Goal: Transaction & Acquisition: Purchase product/service

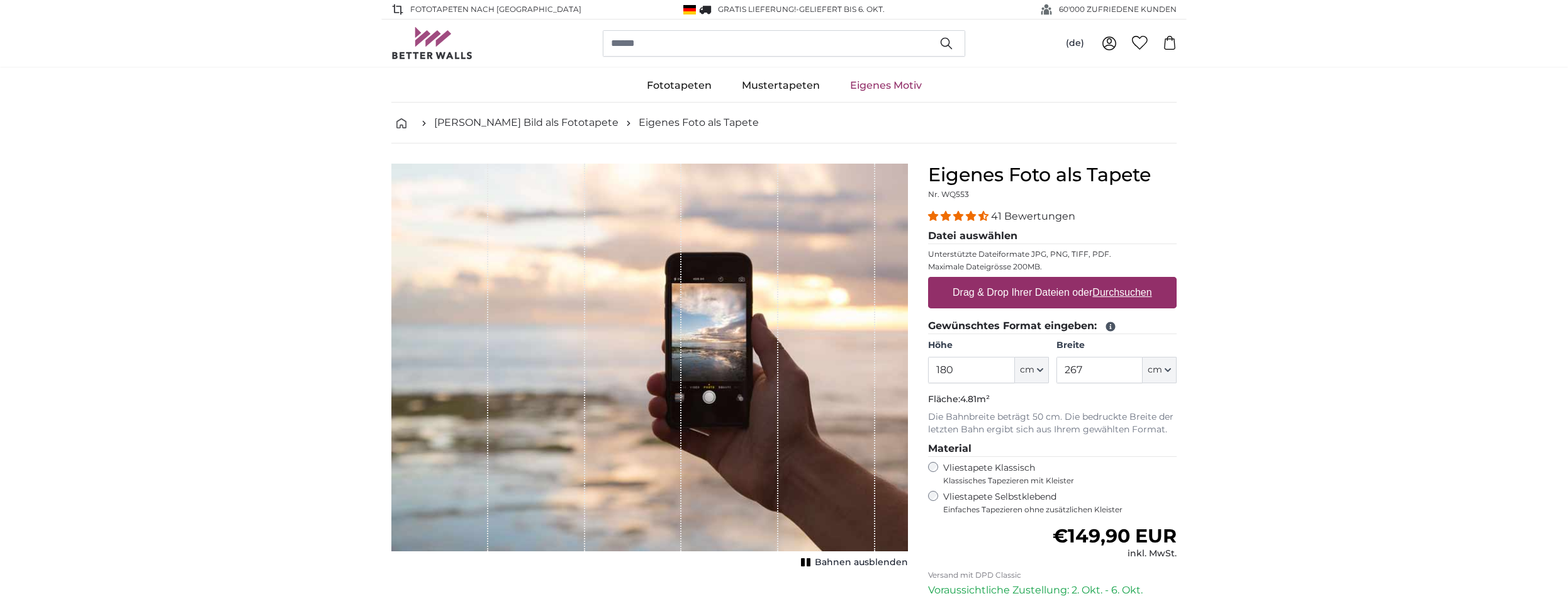
type input "180"
click at [1085, 371] on input "267" at bounding box center [1099, 370] width 86 height 26
type input "254"
click at [1112, 296] on u "Durchsuchen" at bounding box center [1122, 292] width 59 height 11
click at [1112, 281] on input "Drag & Drop Ihrer Dateien oder Durchsuchen" at bounding box center [1052, 279] width 249 height 4
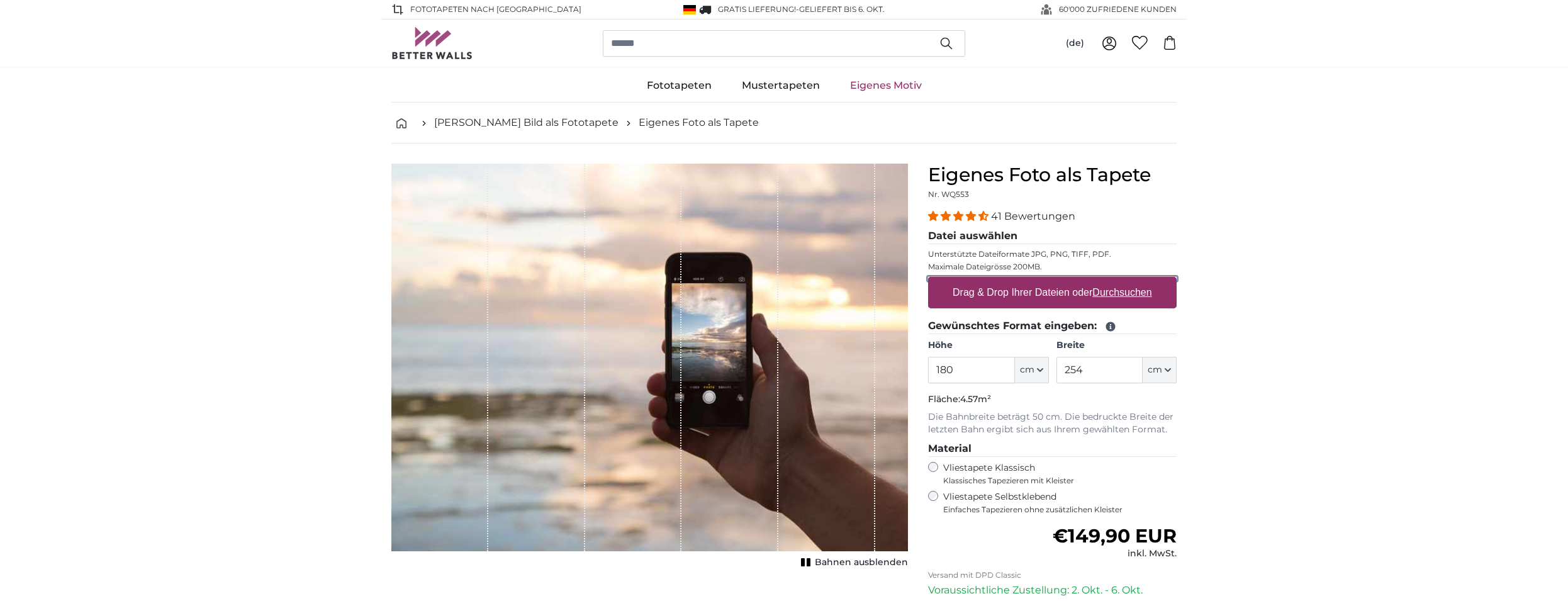
type input "**********"
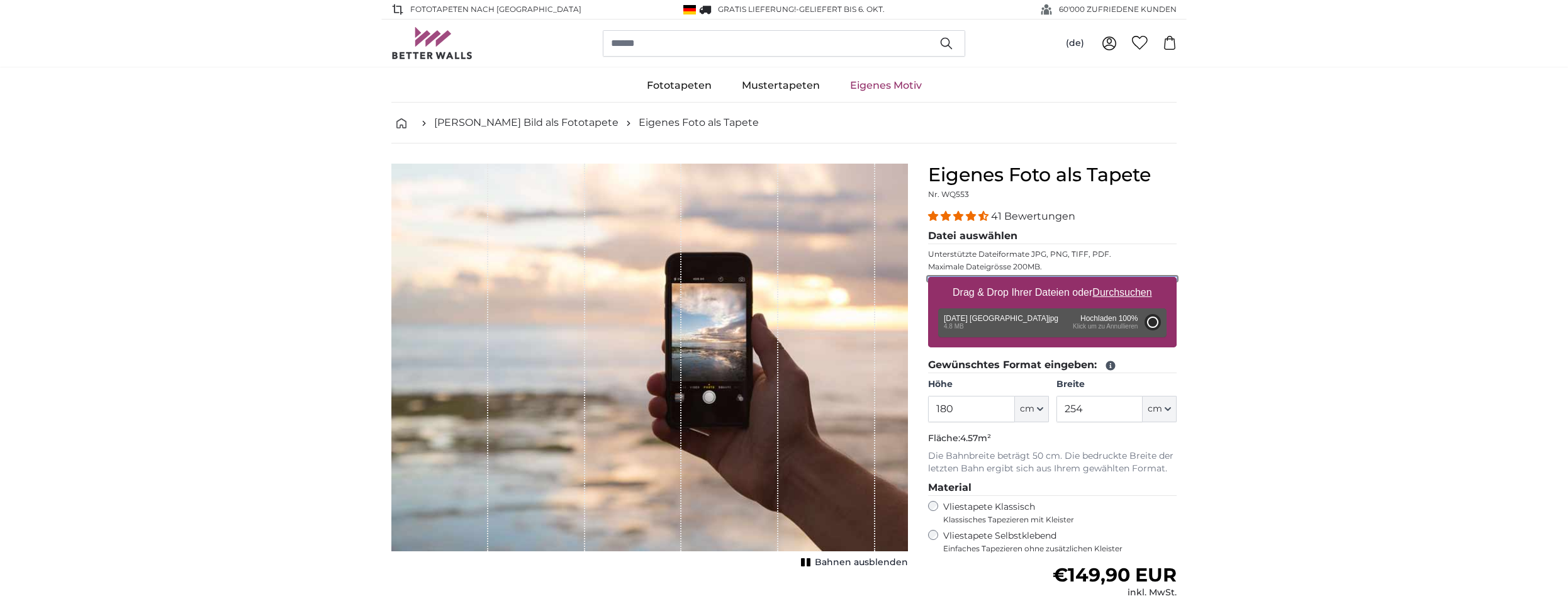
type input "200"
type input "266"
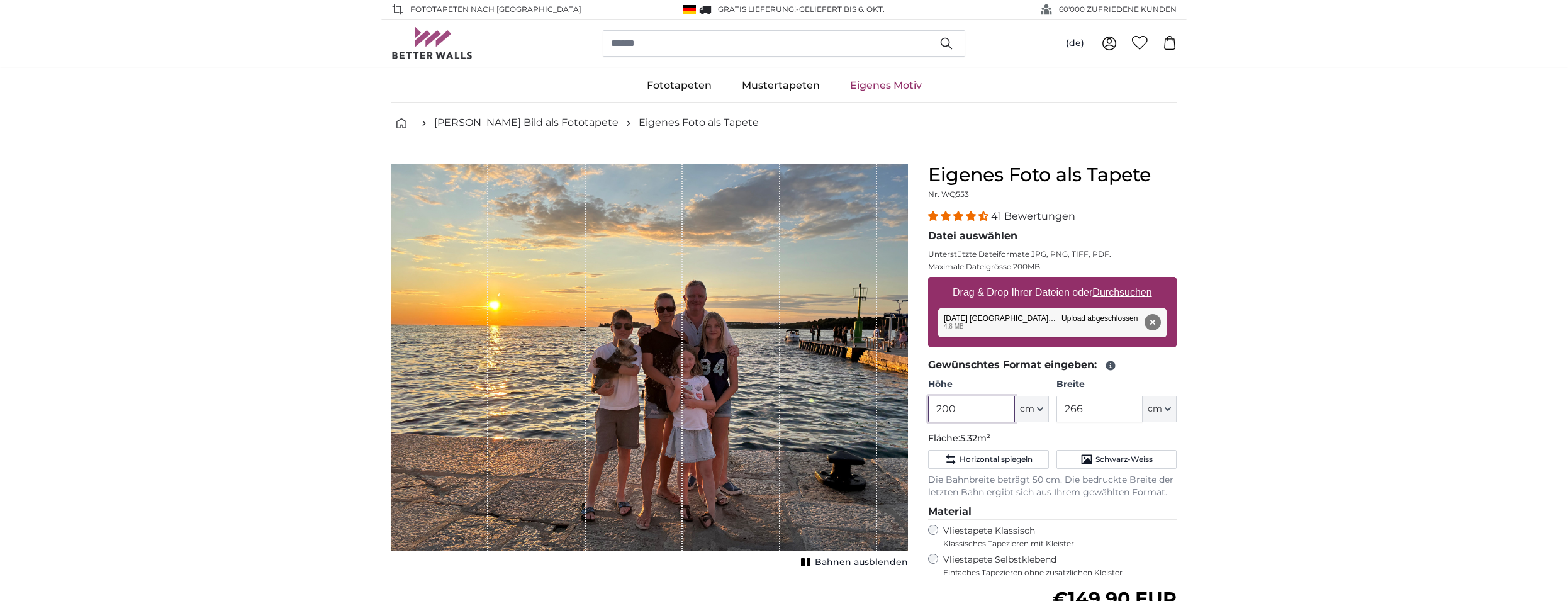
click at [971, 412] on input "200" at bounding box center [971, 409] width 86 height 26
type input "2"
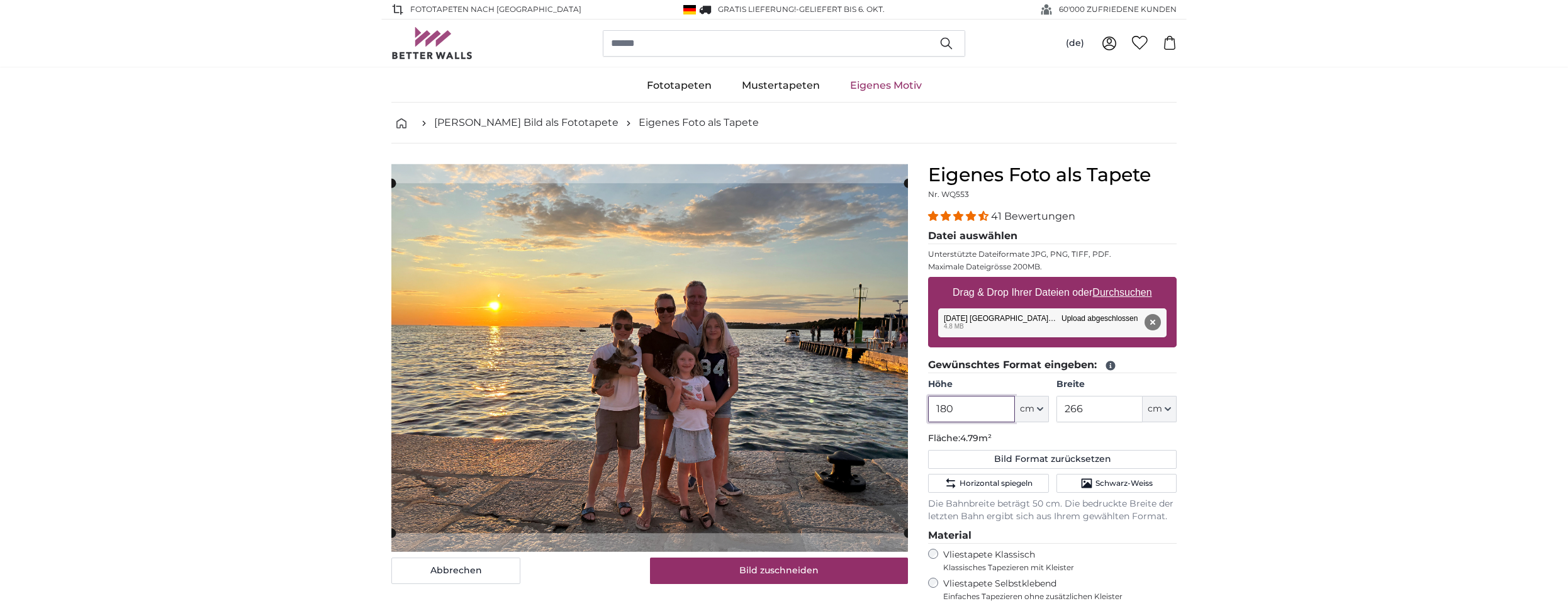
type input "180"
click at [1087, 403] on input "266" at bounding box center [1099, 409] width 86 height 26
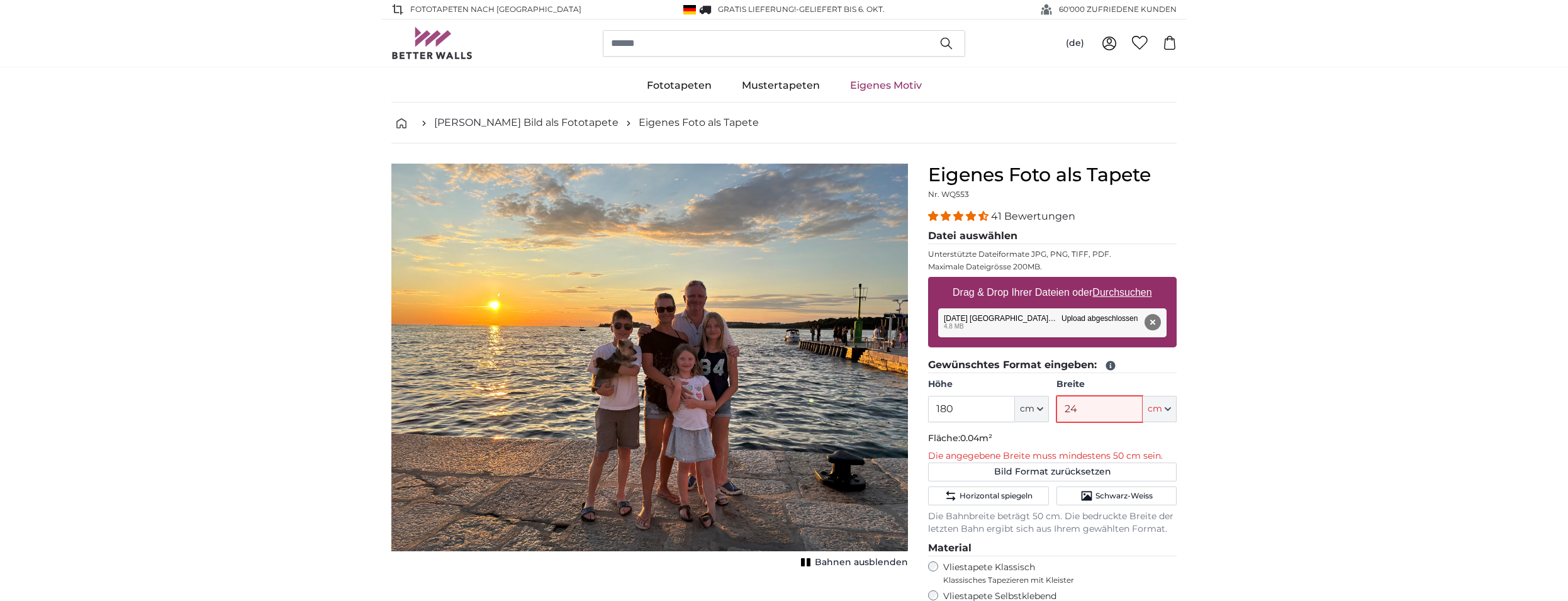
type input "245"
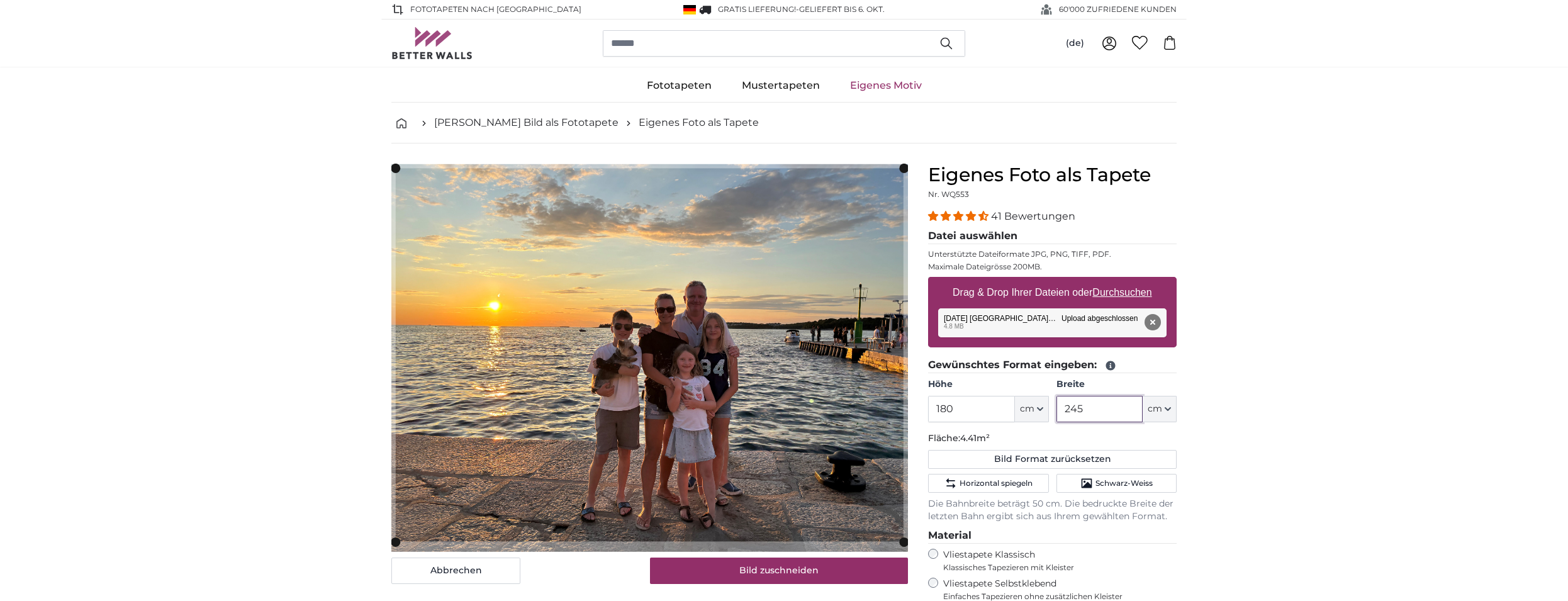
click at [766, 542] on cropper-handle at bounding box center [650, 541] width 508 height 9
click at [759, 160] on product-detail "Abbrechen Bild zuschneiden Bahnen ausblenden Eigenes Foto als Tapete Nr. WQ553 …" at bounding box center [783, 480] width 805 height 674
click at [0, 0] on slot at bounding box center [0, 0] width 0 height 0
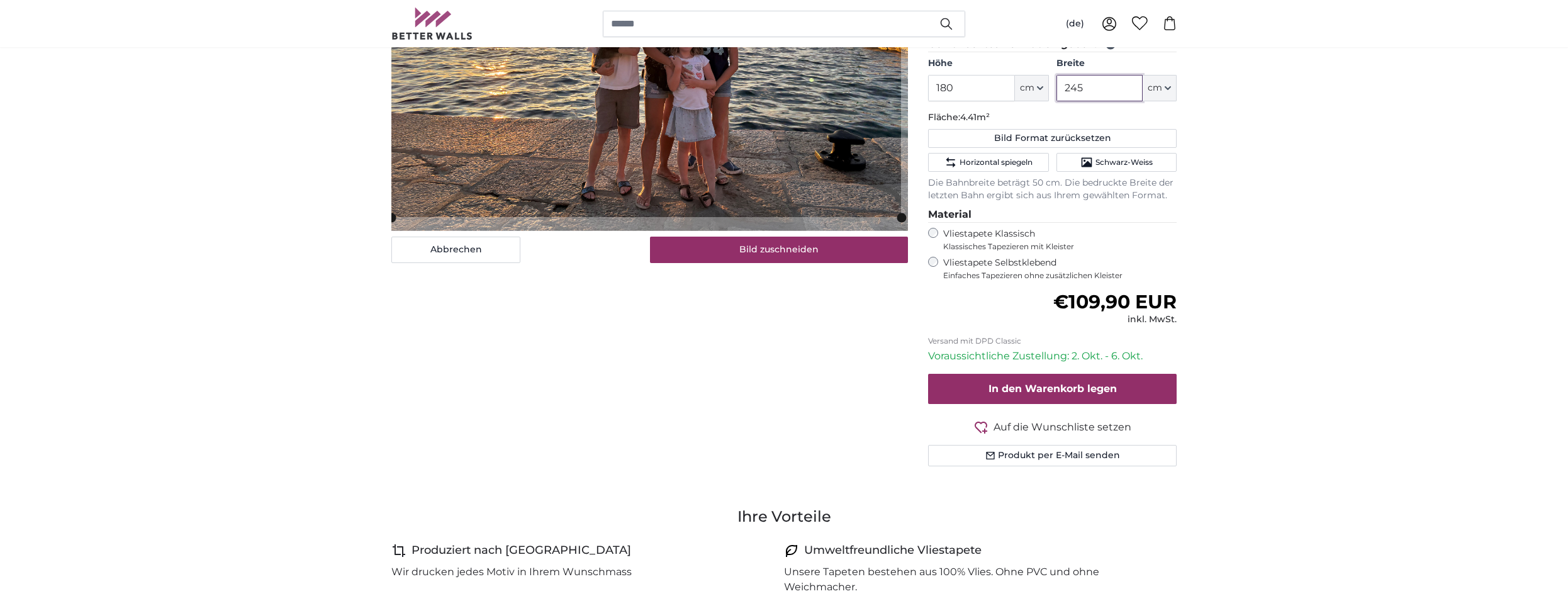
scroll to position [257, 0]
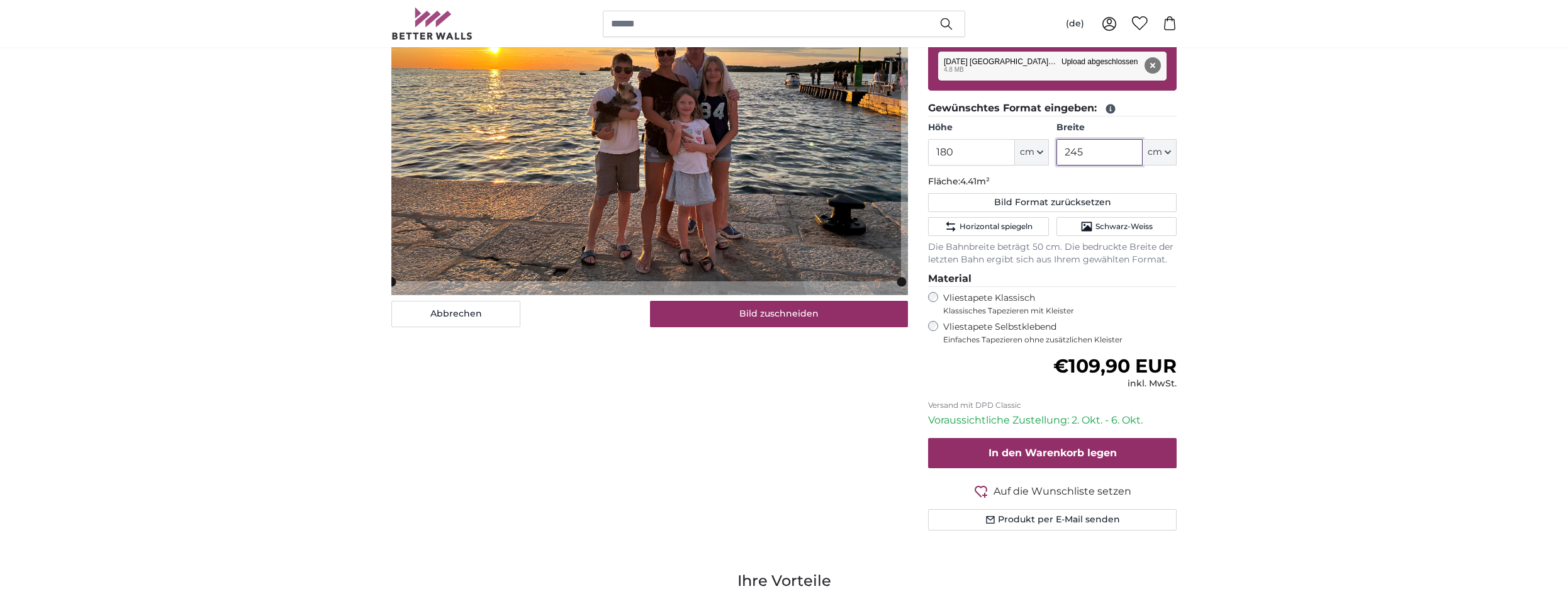
type input "245"
